Goal: Task Accomplishment & Management: Use online tool/utility

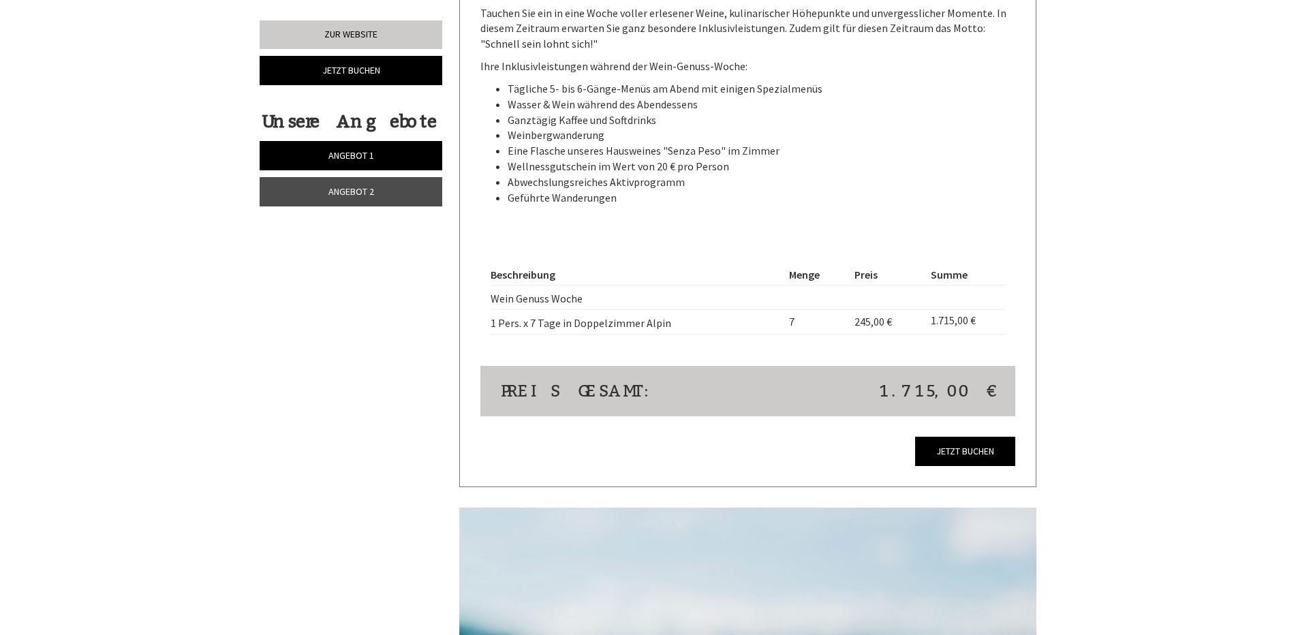
scroll to position [2863, 0]
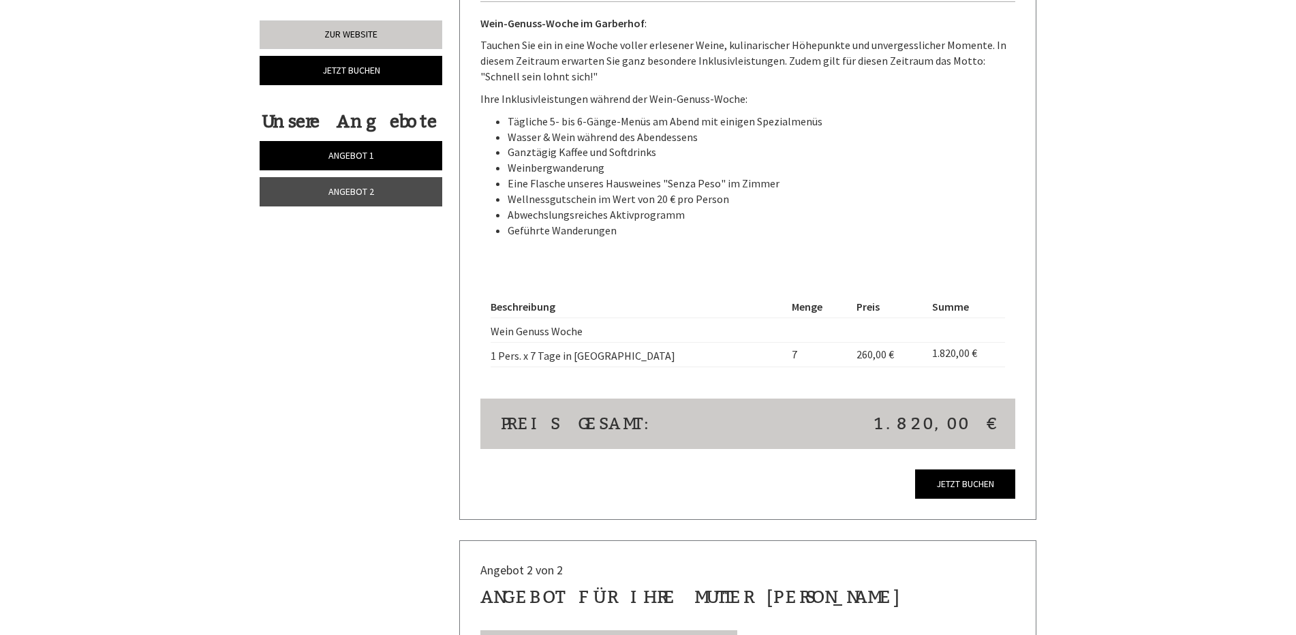
scroll to position [1772, 0]
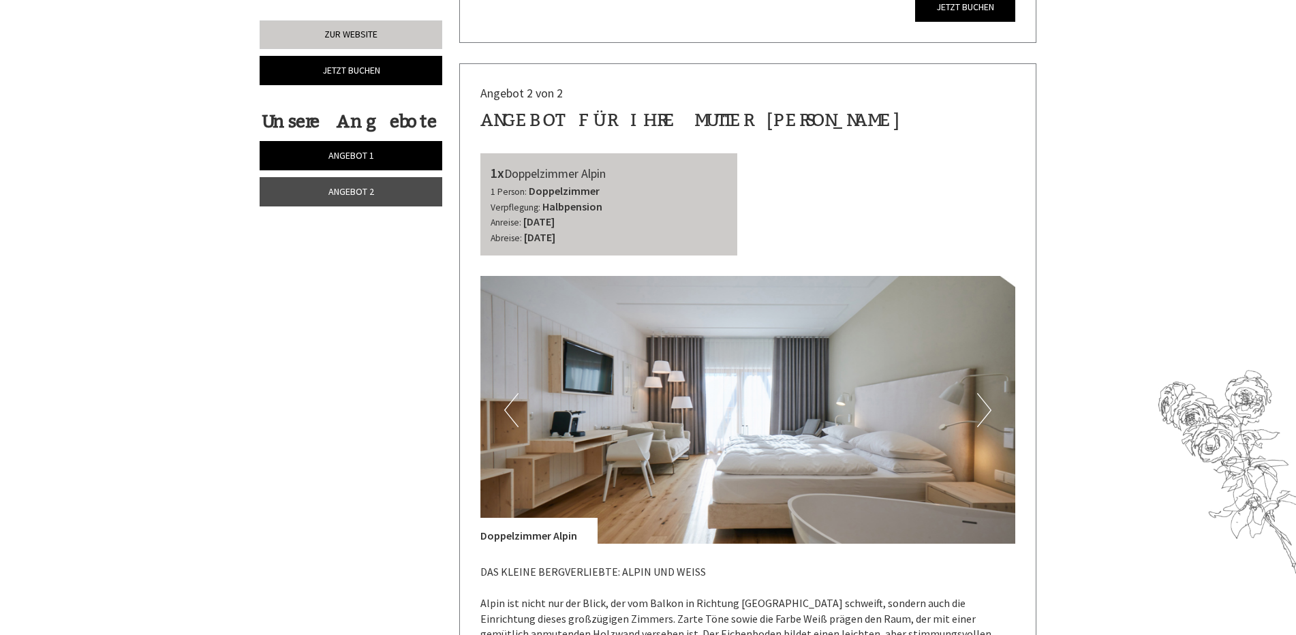
drag, startPoint x: 618, startPoint y: 174, endPoint x: 510, endPoint y: 177, distance: 108.4
click at [510, 177] on div "1x Doppelzimmer Alpin" at bounding box center [609, 174] width 237 height 20
copy div "Doppelzimmer Alpin"
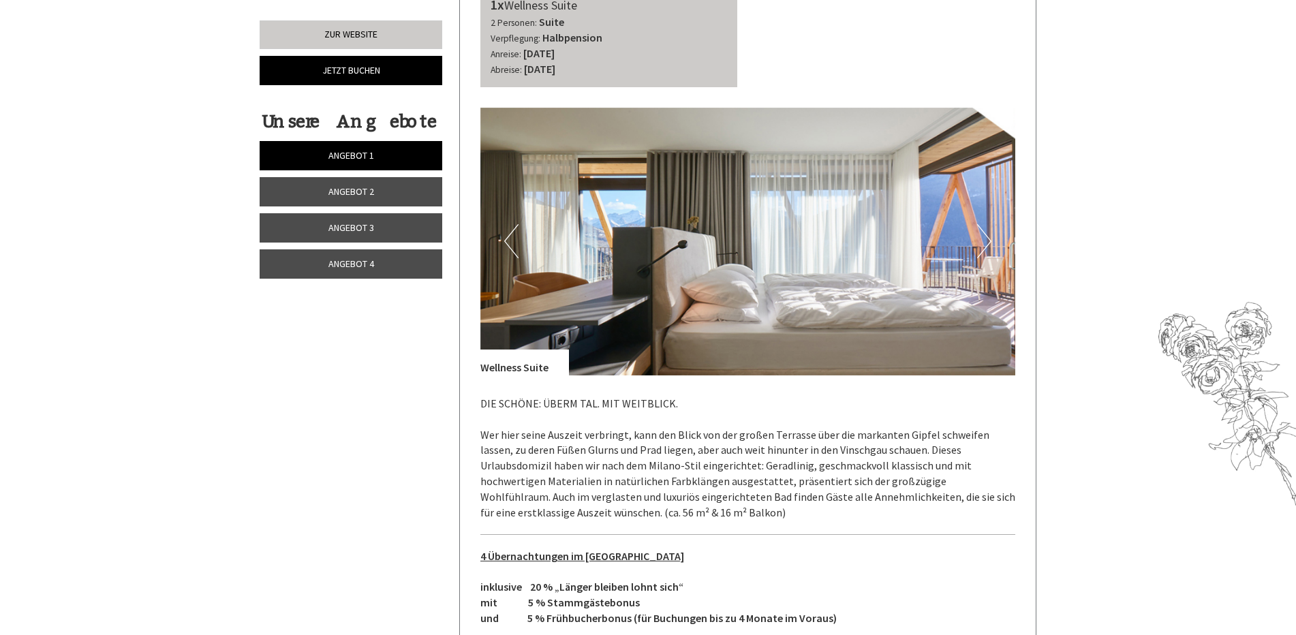
scroll to position [2045, 0]
